Goal: Task Accomplishment & Management: Manage account settings

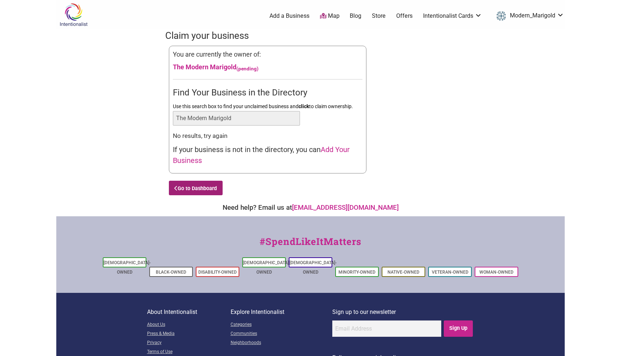
click at [196, 185] on link "Go to Dashboard" at bounding box center [196, 188] width 54 height 15
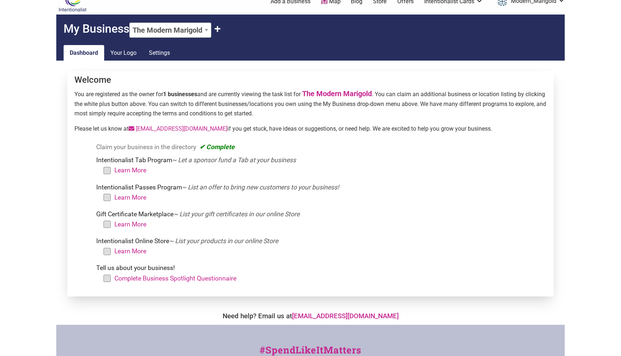
scroll to position [29, 0]
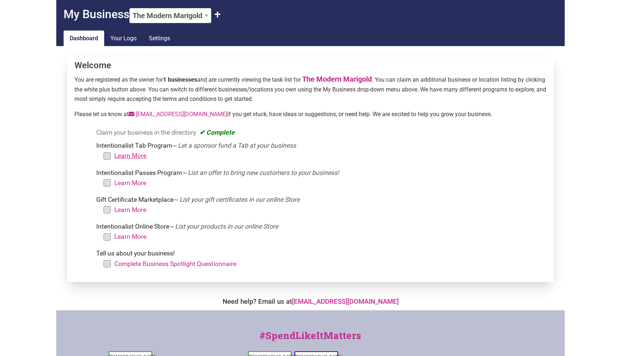
click at [130, 154] on link "Learn More" at bounding box center [130, 155] width 32 height 7
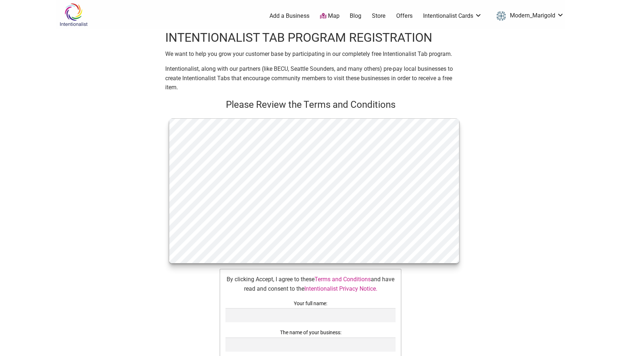
click at [476, 203] on div "Intentionalist Spend like it matters 0 Add a Business Map Blog Store Offers Int…" at bounding box center [310, 305] width 509 height 611
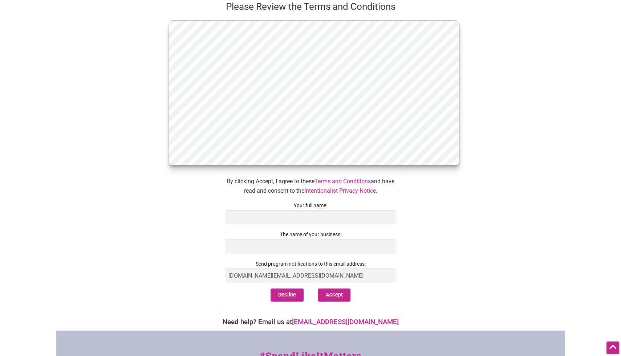
scroll to position [87, 0]
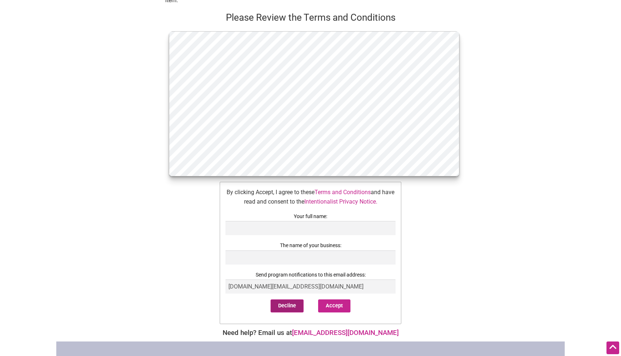
click at [292, 312] on button "Decline" at bounding box center [287, 306] width 33 height 13
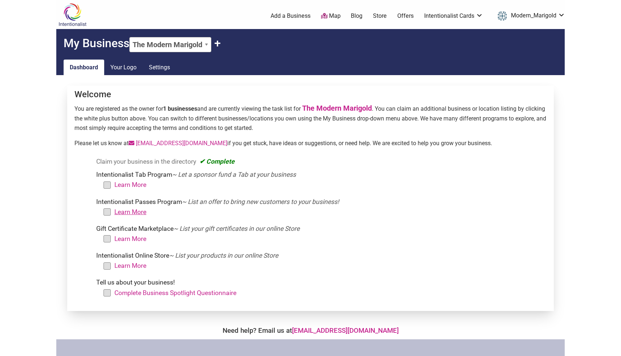
click at [126, 214] on link "Learn More" at bounding box center [130, 212] width 32 height 7
click at [137, 237] on link "Learn More" at bounding box center [130, 238] width 32 height 7
click at [138, 267] on link "Learn More" at bounding box center [130, 265] width 32 height 7
click at [136, 267] on link "Learn More" at bounding box center [130, 265] width 32 height 7
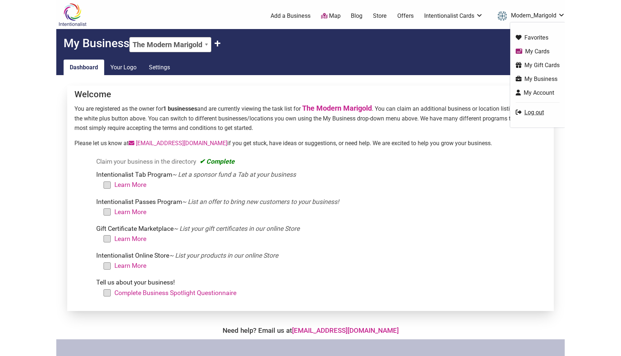
click at [536, 113] on link "Log out" at bounding box center [538, 112] width 44 height 8
